Goal: Task Accomplishment & Management: Use online tool/utility

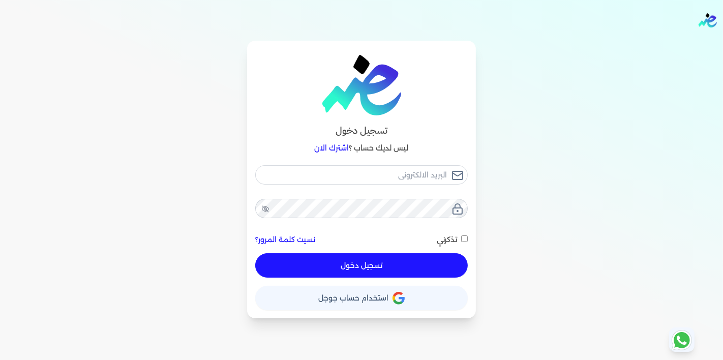
click at [403, 295] on icon "button" at bounding box center [399, 298] width 12 height 13
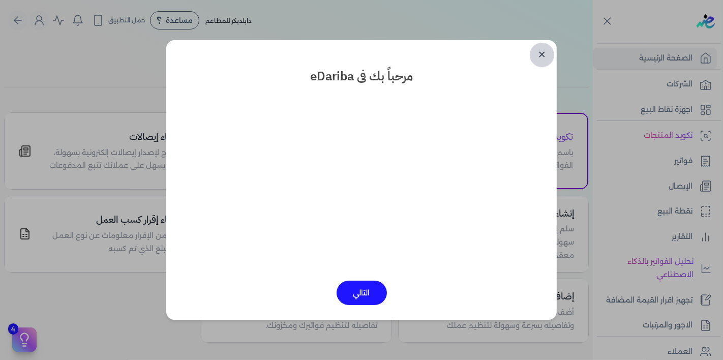
click at [539, 59] on link "✕" at bounding box center [542, 55] width 24 height 24
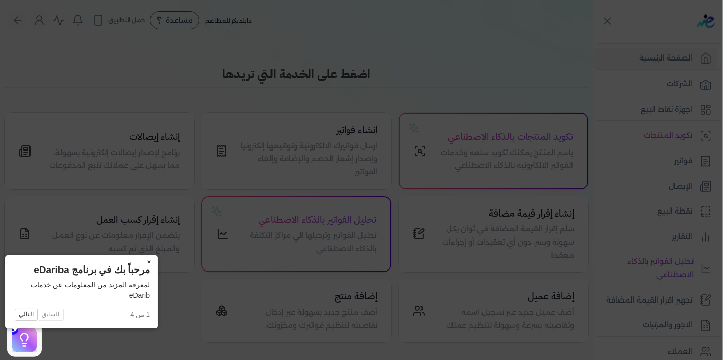
click at [141, 262] on button "×" at bounding box center [149, 262] width 16 height 14
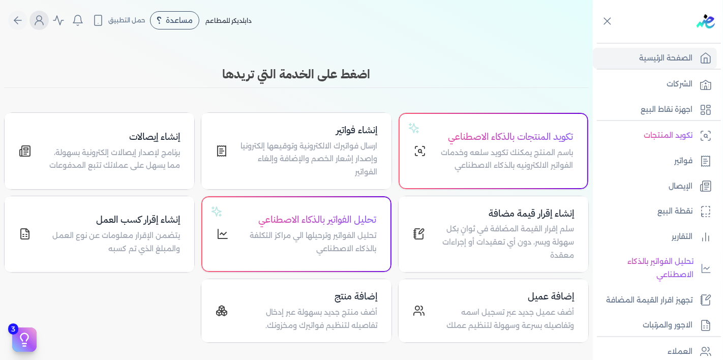
click at [42, 16] on circle "Global" at bounding box center [39, 18] width 5 height 5
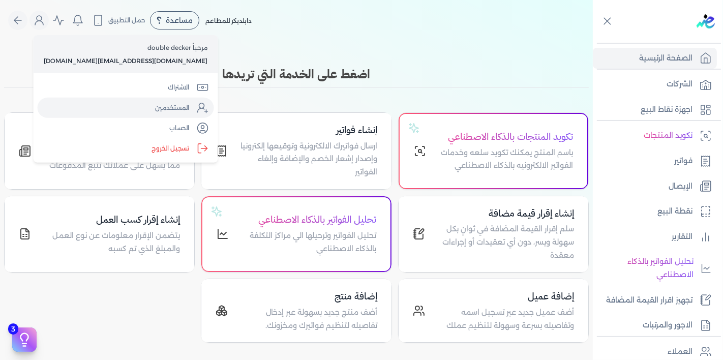
click at [197, 111] on icon "Global" at bounding box center [203, 108] width 12 height 12
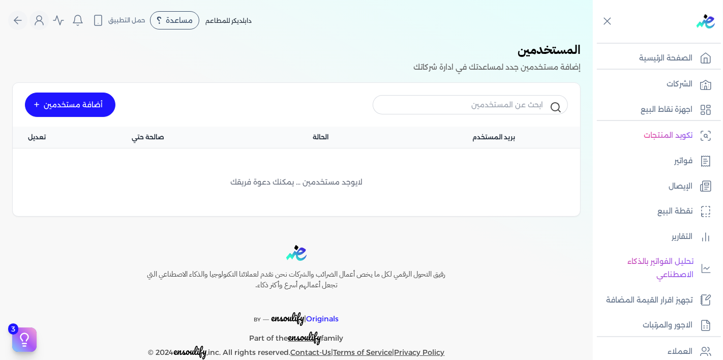
click at [95, 105] on div "أضافة مستخدمين" at bounding box center [70, 105] width 90 height 24
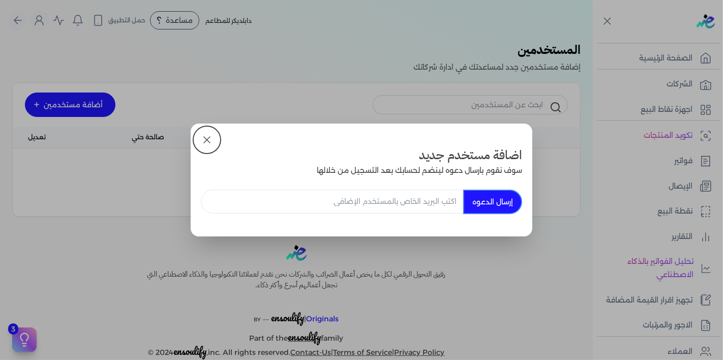
click at [447, 202] on input "email" at bounding box center [332, 202] width 262 height 24
click at [381, 204] on input "[EMAIL_ADDRESS][DOMAIN_NAME]" at bounding box center [332, 202] width 262 height 24
type input "[PERSON_NAME][EMAIL_ADDRESS][DOMAIN_NAME]"
click at [503, 204] on button "إرسال الدعوه" at bounding box center [492, 202] width 59 height 24
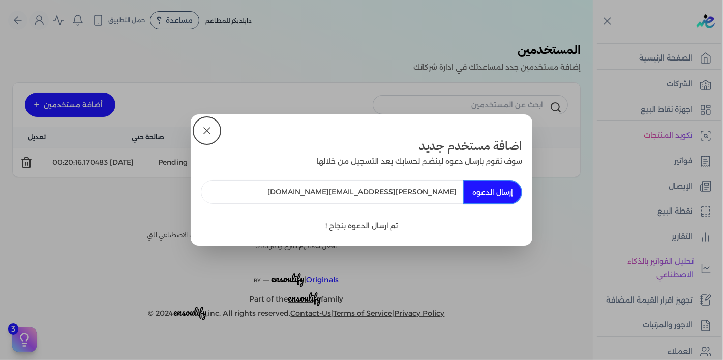
click at [198, 129] on button at bounding box center [207, 130] width 24 height 24
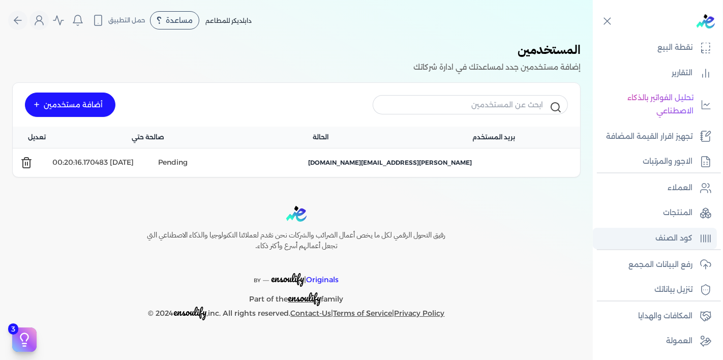
scroll to position [161, 0]
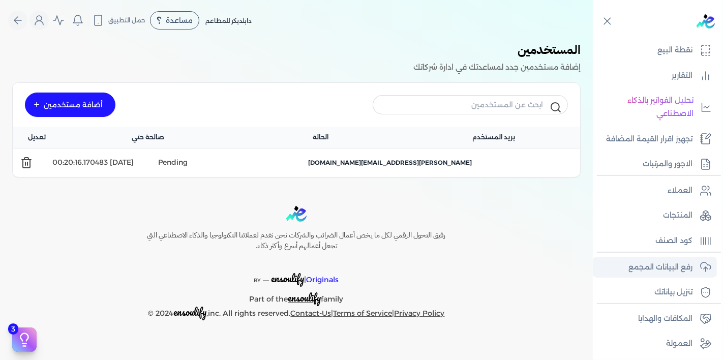
click at [671, 268] on p "رفع البيانات المجمع" at bounding box center [660, 267] width 64 height 13
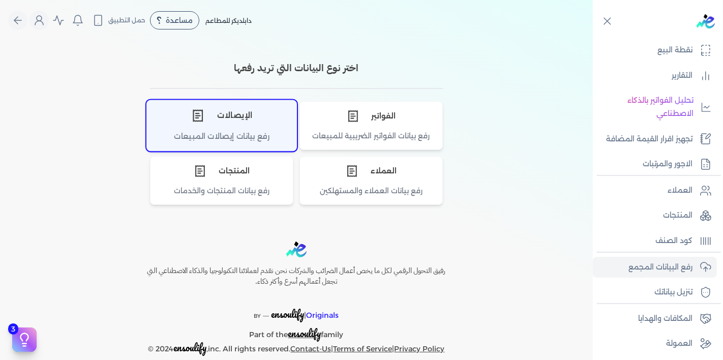
click at [264, 127] on div "الإيصالات" at bounding box center [221, 115] width 149 height 31
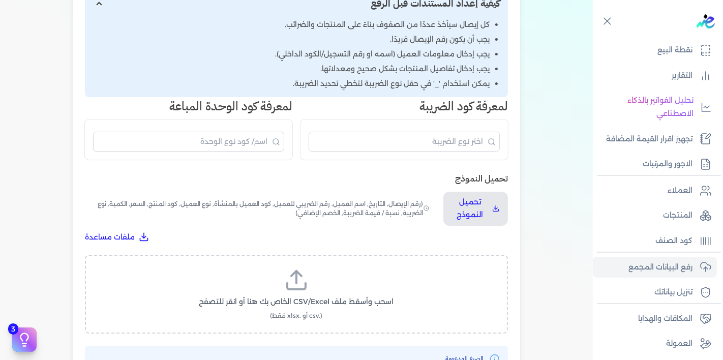
scroll to position [192, 0]
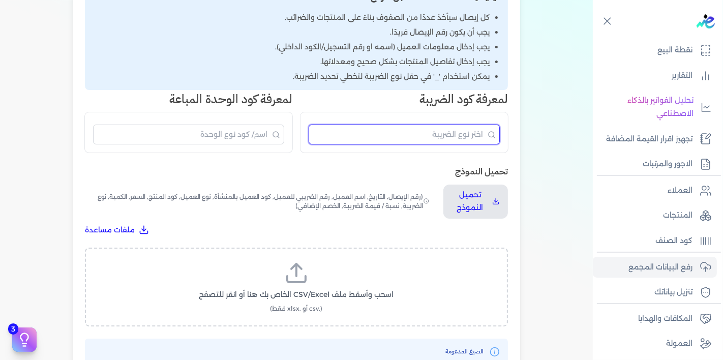
click at [343, 129] on input "البحث" at bounding box center [404, 135] width 191 height 20
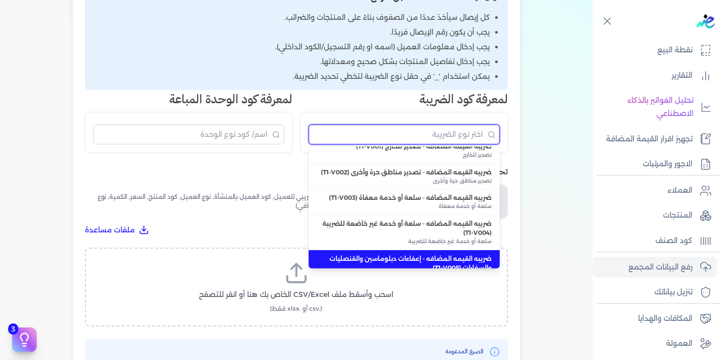
scroll to position [0, 0]
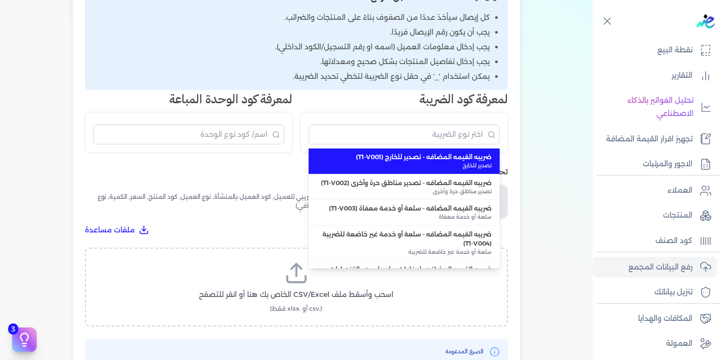
click at [284, 174] on h3 "تحميل النموذج" at bounding box center [296, 171] width 423 height 13
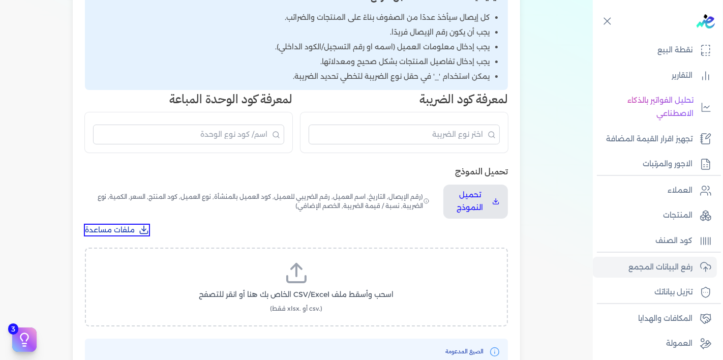
click at [149, 227] on icon "تحميل ملفات مساعدة" at bounding box center [144, 230] width 10 height 10
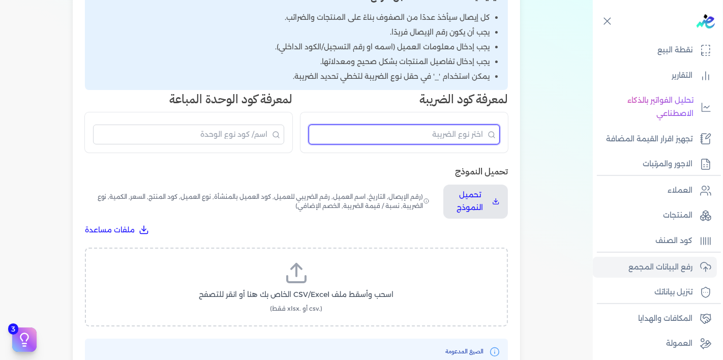
click at [391, 135] on input "البحث" at bounding box center [404, 135] width 191 height 20
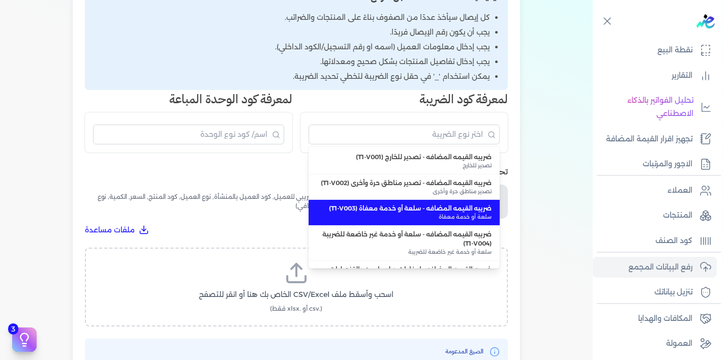
click at [422, 209] on span "ضريبه القيمه المضافه - سلعة أو خدمة معفاة (T1-V003)" at bounding box center [404, 208] width 175 height 9
type input "ضريبه القيمه المضافه - سلعة أو خدمة معفاة (T1-V003)"
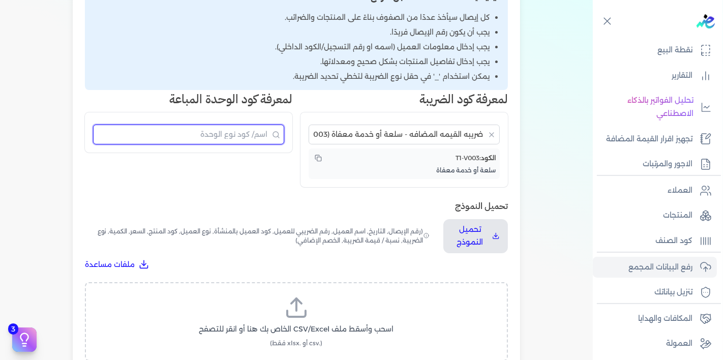
click at [255, 128] on input "البحث" at bounding box center [188, 135] width 191 height 20
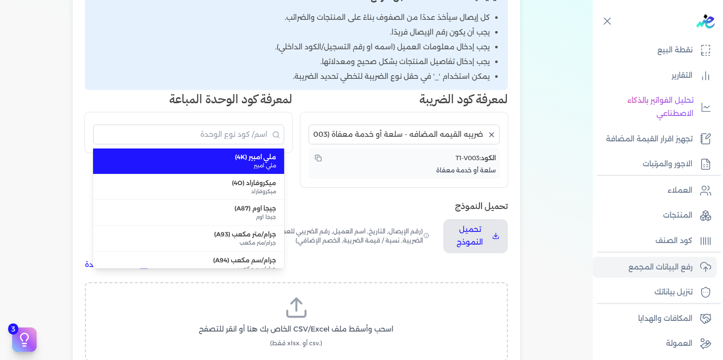
click at [493, 135] on icon "مسح البحث" at bounding box center [492, 135] width 4 height 4
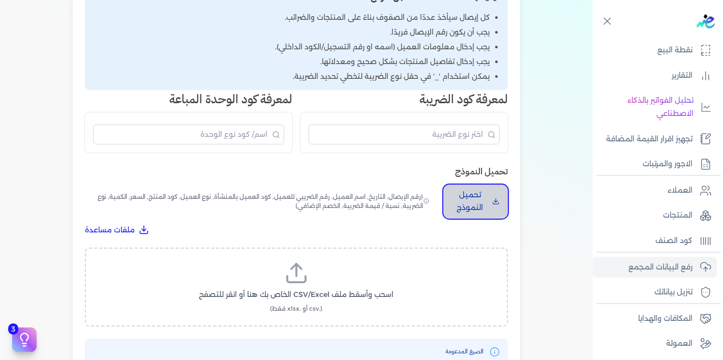
click at [494, 192] on button "تحميل النموذج" at bounding box center [475, 202] width 65 height 34
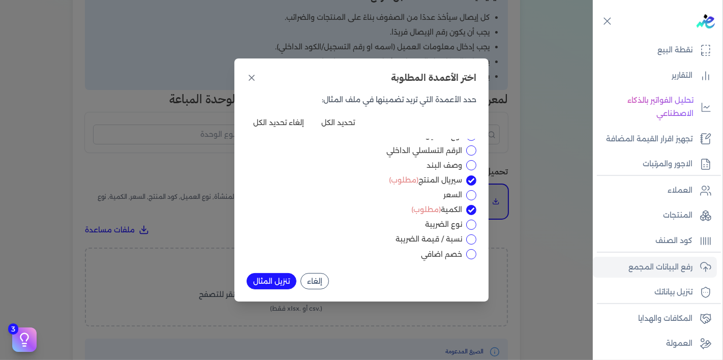
scroll to position [70, 0]
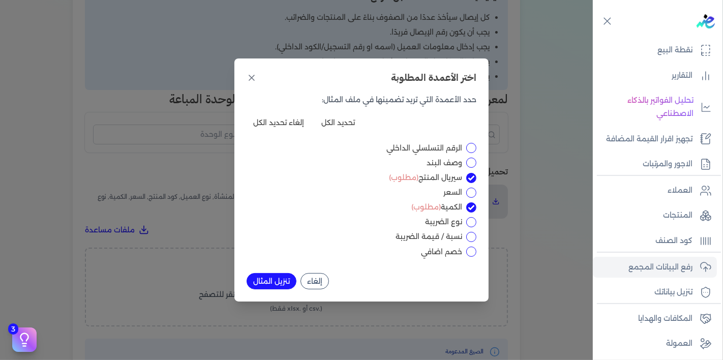
click at [473, 239] on input "نسبة / قيمة الضريبة" at bounding box center [471, 237] width 10 height 10
checkbox input "true"
click at [468, 221] on input "نوع الضريبة" at bounding box center [471, 222] width 10 height 10
checkbox input "true"
click at [277, 281] on button "تنزيل المثال" at bounding box center [272, 281] width 50 height 16
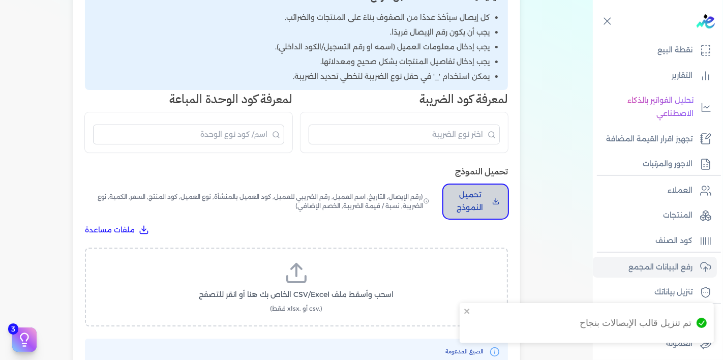
click at [498, 197] on icon "تحميل النموذج" at bounding box center [496, 201] width 8 height 10
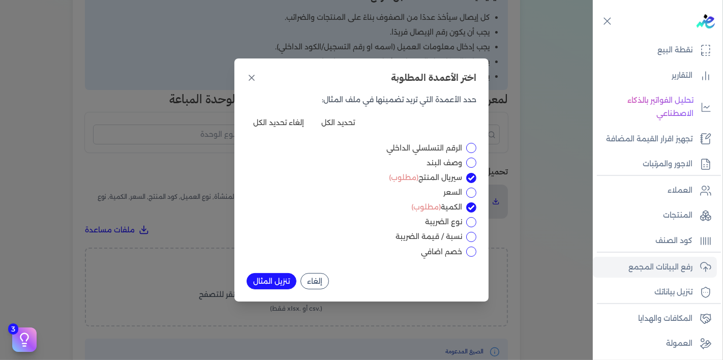
click at [472, 224] on input "نوع الضريبة" at bounding box center [471, 222] width 10 height 10
checkbox input "true"
click at [470, 238] on input "نسبة / قيمة الضريبة" at bounding box center [471, 237] width 10 height 10
checkbox input "true"
click at [470, 196] on input "السعر" at bounding box center [471, 193] width 10 height 10
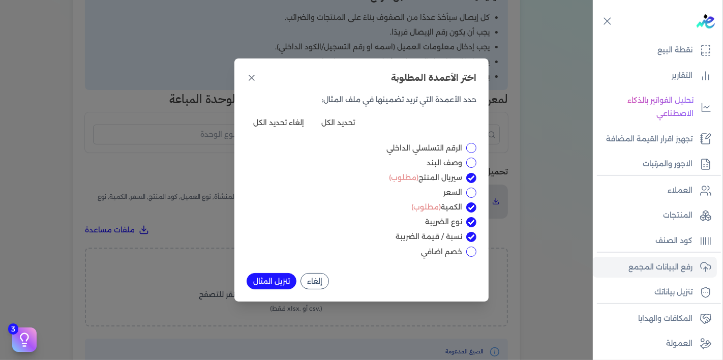
checkbox input "true"
click at [282, 280] on button "تنزيل المثال" at bounding box center [272, 281] width 50 height 16
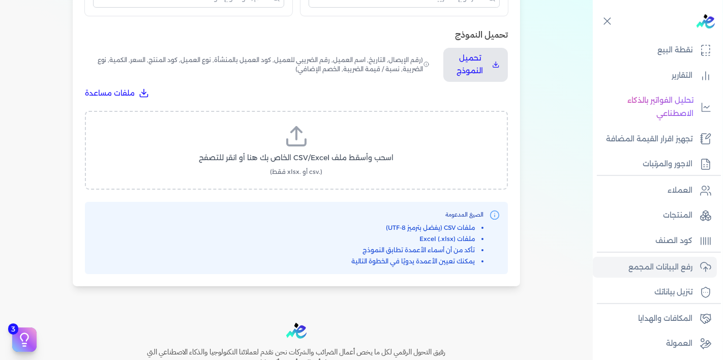
scroll to position [333, 0]
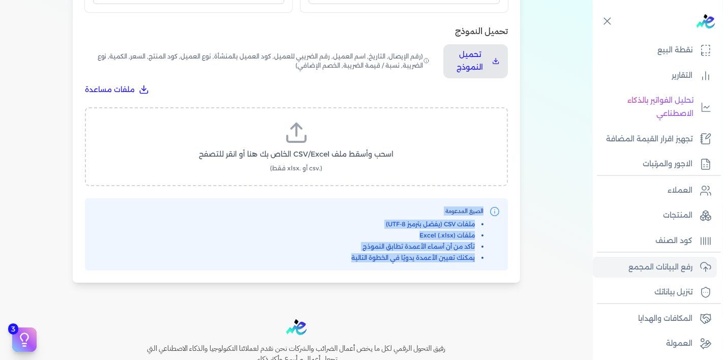
drag, startPoint x: 344, startPoint y: 258, endPoint x: 494, endPoint y: 214, distance: 157.0
click at [494, 214] on div "الصيغ المدعومة ملفات CSV (يفضل بترميز UTF-8) ملفات Excel (.xlsx) تأكد من أن أسم…" at bounding box center [296, 234] width 407 height 56
click at [484, 231] on li "ملفات Excel (.xlsx)" at bounding box center [417, 235] width 132 height 9
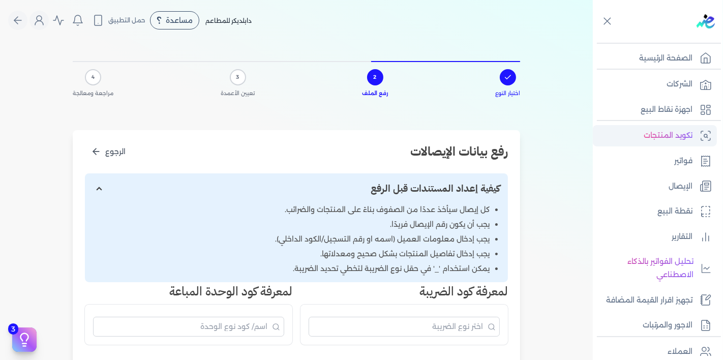
scroll to position [188, 0]
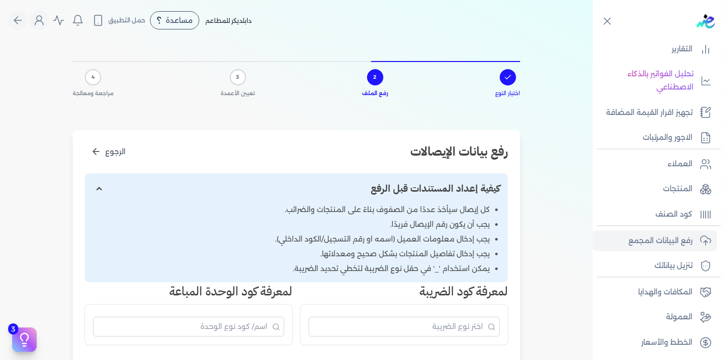
click at [496, 33] on nav "Toggle Navigation الاسعار العمولات مساعدة خدمة العملاء دليل المستخدم تسجيل الدخ…" at bounding box center [296, 20] width 593 height 41
click at [708, 19] on img at bounding box center [706, 21] width 18 height 14
